Goal: Information Seeking & Learning: Learn about a topic

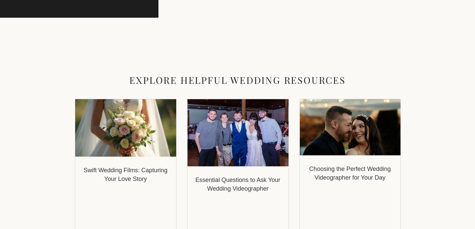
scroll to position [1893, 0]
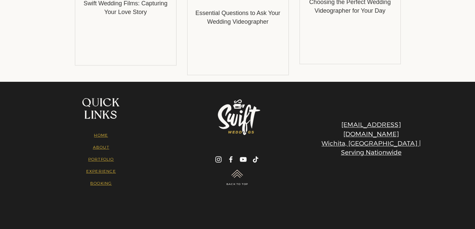
click at [100, 150] on p "HOME ABOUT PORTFOLIO EXPERIENCE BOOKING" at bounding box center [100, 159] width 69 height 60
click at [100, 149] on link "HOME ABOUT PORTFOLIO EXPERIENCE BOOKING" at bounding box center [101, 159] width 30 height 53
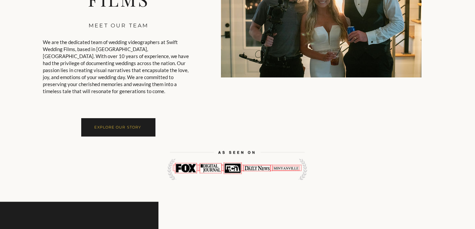
scroll to position [1202, 0]
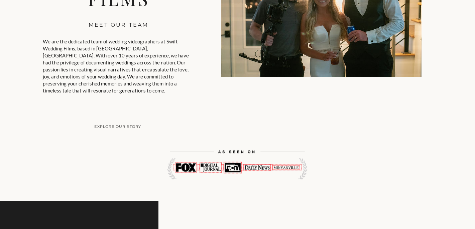
click at [98, 133] on span "EXPLORE OUR STORY" at bounding box center [118, 127] width 74 height 18
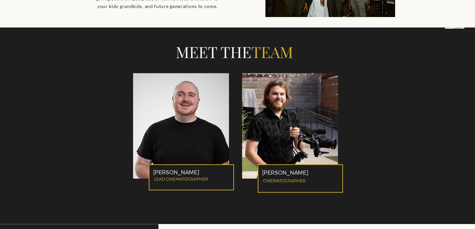
scroll to position [969, 0]
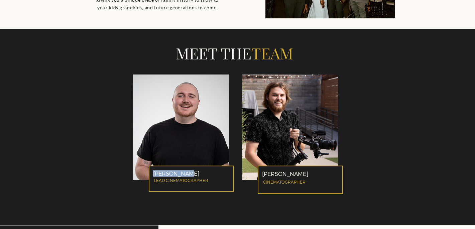
drag, startPoint x: 193, startPoint y: 151, endPoint x: 154, endPoint y: 151, distance: 38.4
click at [154, 170] on p "JACOB CLARK" at bounding box center [190, 173] width 75 height 6
click at [209, 178] on p "LEAD CINEMATOGRAPHER" at bounding box center [191, 180] width 75 height 5
drag, startPoint x: 212, startPoint y: 157, endPoint x: 154, endPoint y: 152, distance: 58.7
click at [154, 166] on div "JACOB CLARK LEAD CINEMATOGRAPHER" at bounding box center [191, 179] width 85 height 26
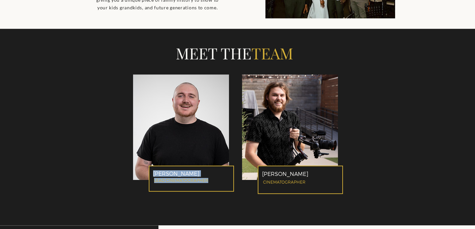
copy div "JACOB CLARK LEAD CINEMATOGRAPHER"
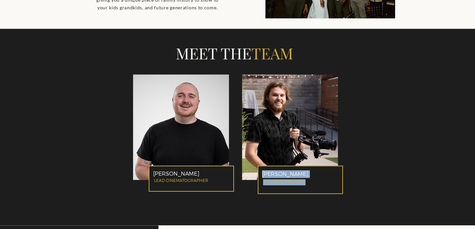
drag, startPoint x: 262, startPoint y: 149, endPoint x: 310, endPoint y: 159, distance: 49.5
click at [310, 166] on div "HUNTER HAYES CINEMATOGRAPHER" at bounding box center [300, 180] width 85 height 28
copy div "HUNTER HAYES CINEMATOGRAPHER"
